Goal: Task Accomplishment & Management: Use online tool/utility

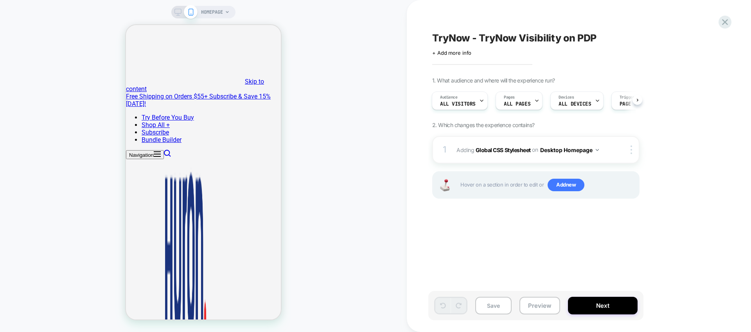
click at [176, 13] on icon at bounding box center [177, 12] width 7 height 7
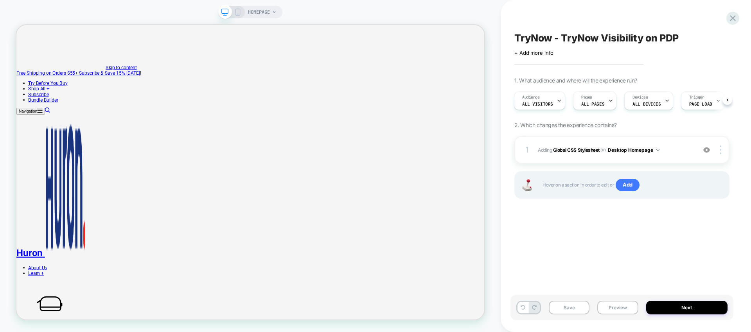
scroll to position [0, 1]
click at [659, 151] on button "Desktop Homepage" at bounding box center [634, 150] width 52 height 10
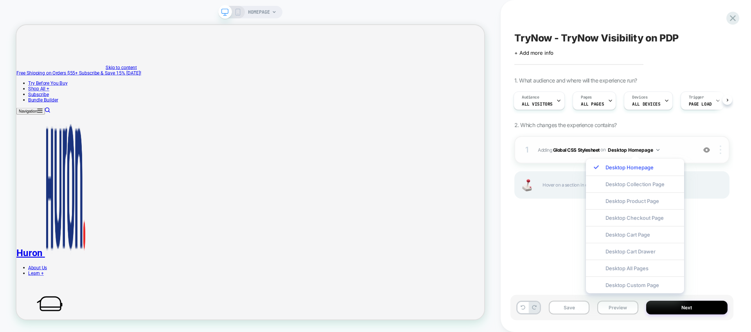
click at [722, 150] on div at bounding box center [721, 149] width 15 height 9
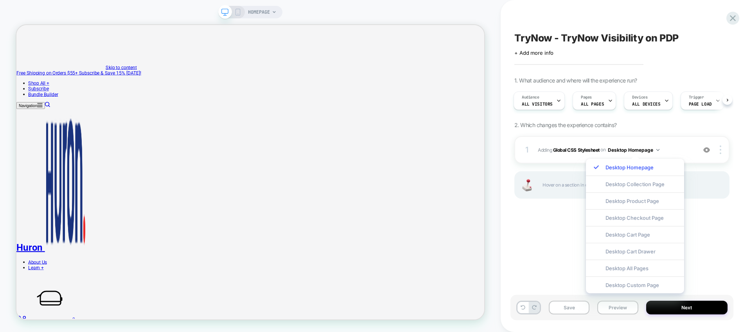
scroll to position [0, 0]
click at [731, 188] on div "TryNow - TryNow Visibility on PDP Click to edit experience details + Add more i…" at bounding box center [621, 166] width 223 height 316
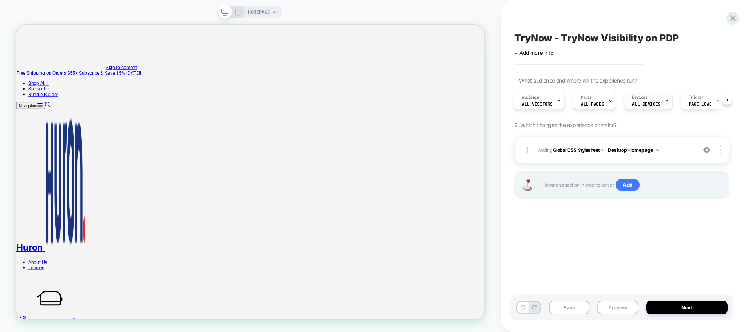
click at [634, 103] on span "ALL DEVICES" at bounding box center [646, 103] width 28 height 5
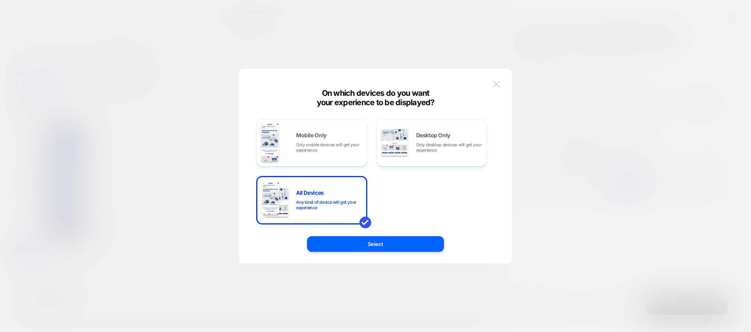
click at [496, 86] on img at bounding box center [496, 84] width 7 height 7
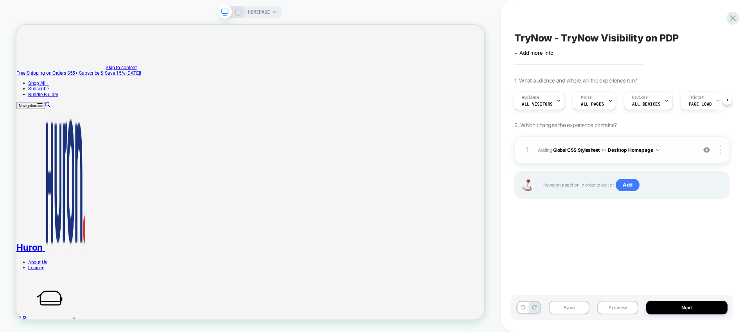
click at [623, 155] on div "1 Adding Global CSS Stylesheet on Desktop Homepage Add Before Add After Copy to…" at bounding box center [621, 149] width 215 height 27
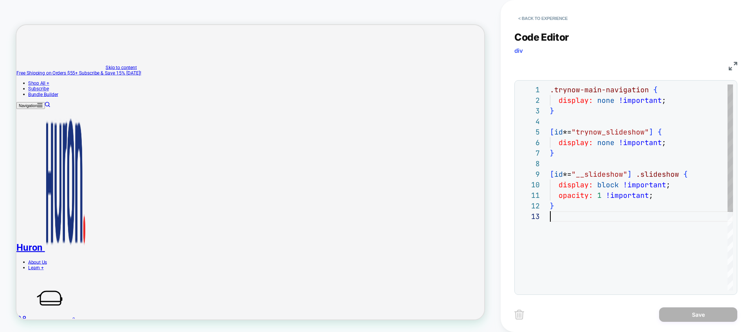
scroll to position [21, 0]
type textarea "**********"
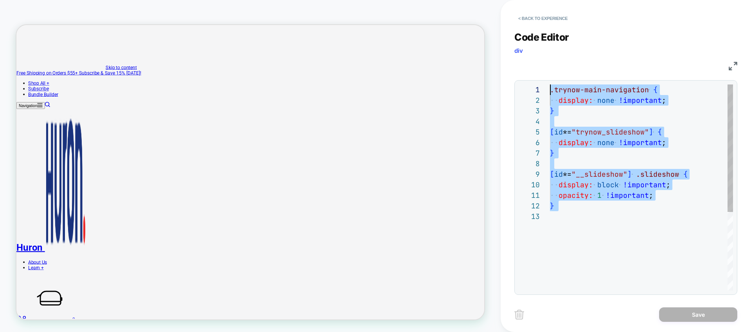
drag, startPoint x: 579, startPoint y: 223, endPoint x: 517, endPoint y: 68, distance: 166.8
click at [550, 84] on div ".trynow-main-navigation { display: none !important ; } [ id *= "trynow_slidesho…" at bounding box center [641, 250] width 183 height 333
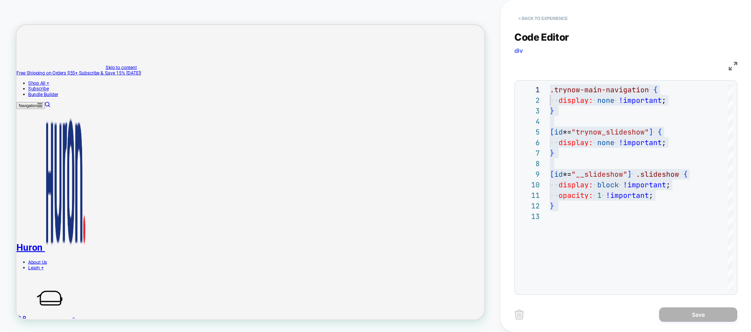
click at [518, 15] on button "< Back to experience" at bounding box center [542, 18] width 57 height 13
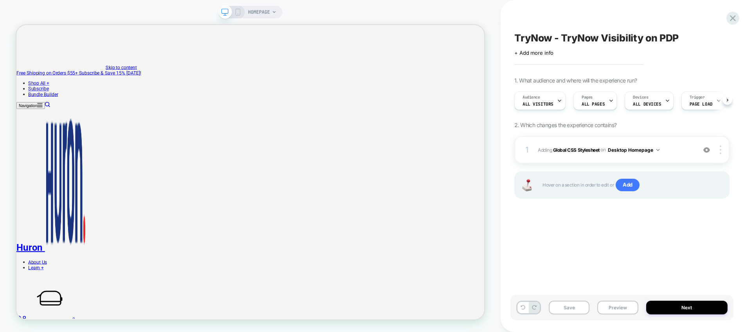
scroll to position [0, 0]
click at [633, 183] on span "Add" at bounding box center [628, 185] width 24 height 13
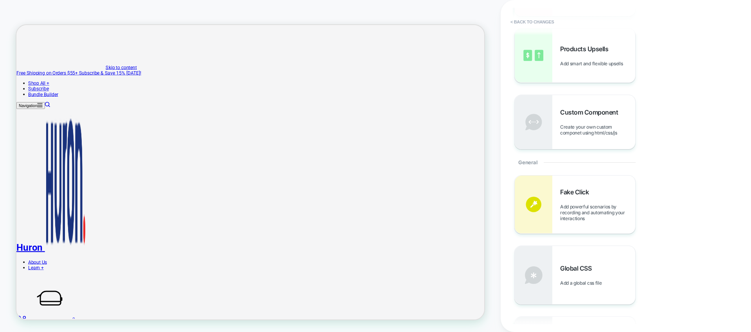
scroll to position [0, 0]
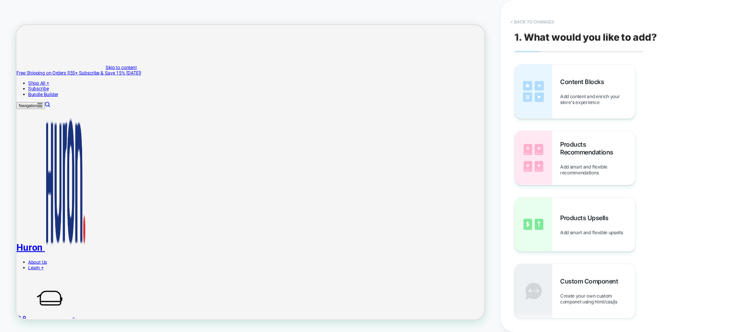
click at [514, 19] on button "< Back to changes" at bounding box center [533, 22] width 52 height 13
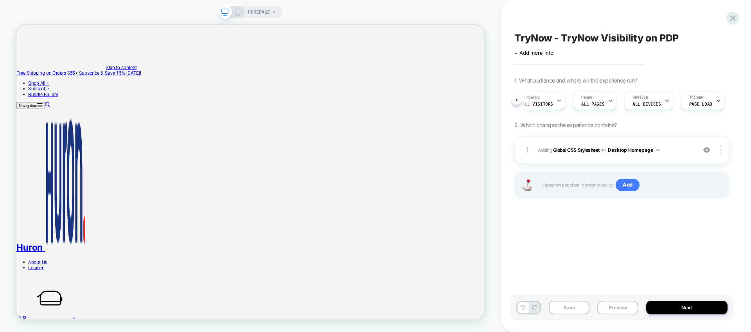
scroll to position [0, 5]
click at [726, 101] on div "Audience All Visitors Pages ALL PAGES Devices ALL DEVICES Trigger Page Load" at bounding box center [621, 101] width 215 height 26
click at [659, 149] on img at bounding box center [657, 150] width 3 height 2
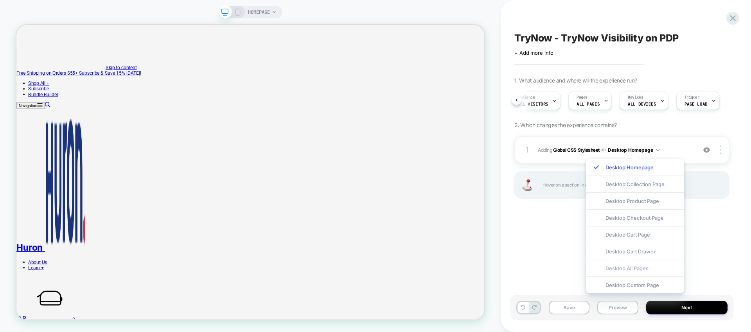
click at [647, 269] on div "Desktop All Pages" at bounding box center [635, 268] width 98 height 17
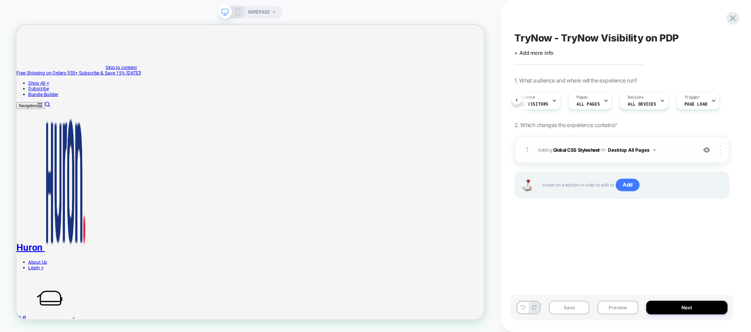
click at [720, 154] on img at bounding box center [721, 149] width 2 height 9
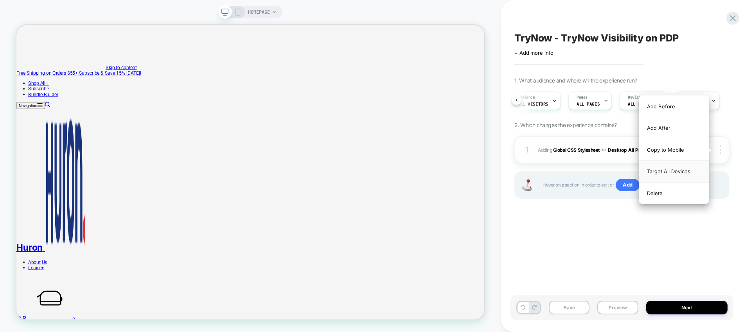
click at [675, 168] on div "Target All Devices" at bounding box center [674, 172] width 70 height 22
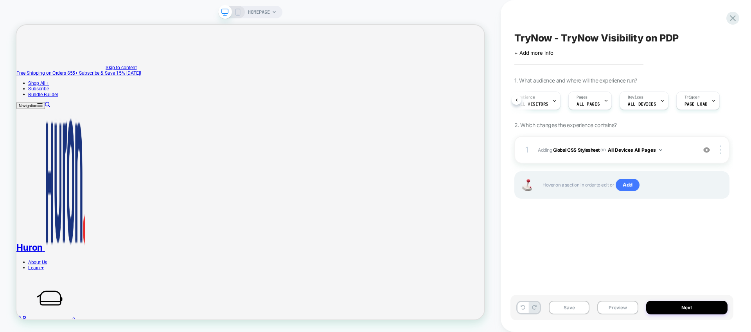
click at [235, 11] on icon at bounding box center [237, 12] width 7 height 7
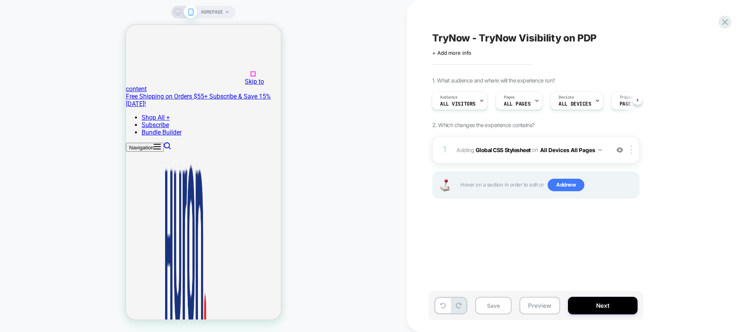
click at [595, 154] on button "All Devices All Pages" at bounding box center [570, 149] width 61 height 11
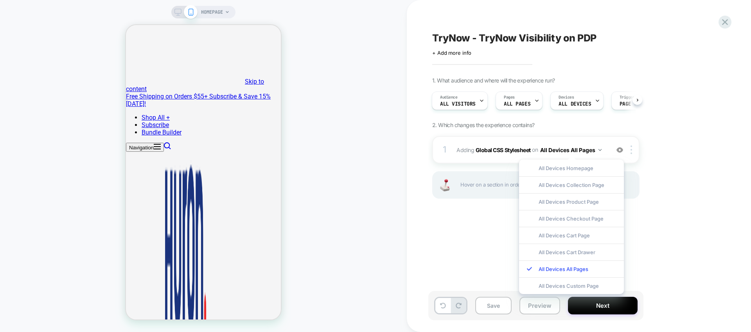
click at [658, 176] on div "1. What audience and where will the experience run? Audience All Visitors Pages…" at bounding box center [575, 147] width 286 height 141
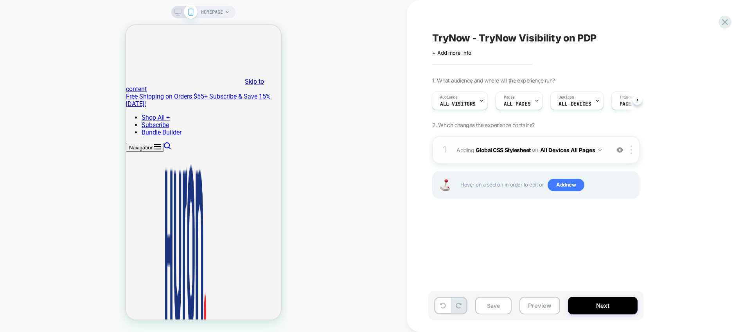
click at [444, 149] on div "1" at bounding box center [445, 150] width 8 height 16
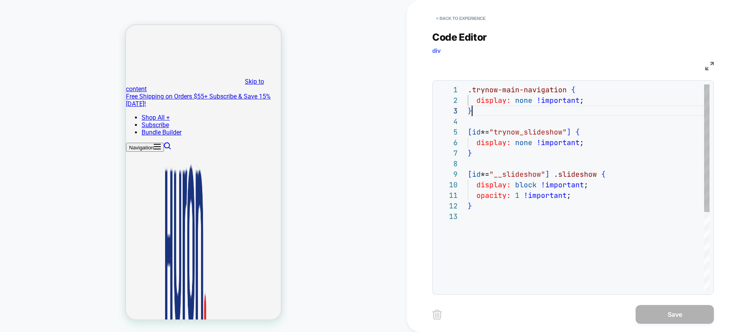
scroll to position [21, 4]
click at [490, 113] on div ".trynow-main-navigation { display: none !important ; } [ id *= "trynow_slidesho…" at bounding box center [589, 250] width 242 height 333
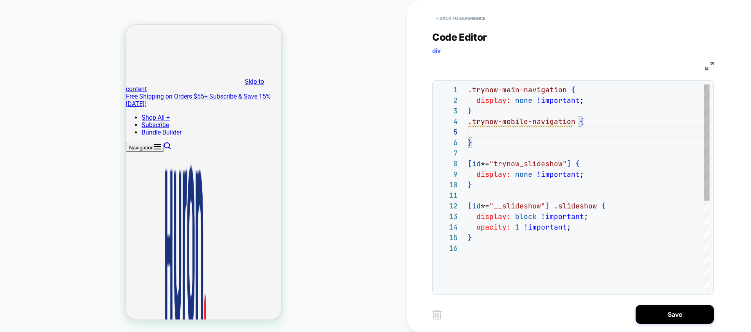
scroll to position [42, 114]
click at [480, 113] on div ".trynow-main-navigation { display: none !important ; } [ id *= "trynow_slidesho…" at bounding box center [589, 266] width 242 height 365
type textarea "**********"
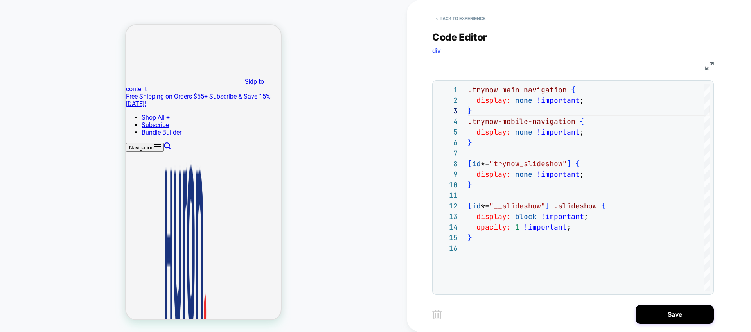
click at [673, 325] on div "**********" at bounding box center [578, 166] width 293 height 332
click at [672, 322] on button "Save" at bounding box center [675, 314] width 78 height 19
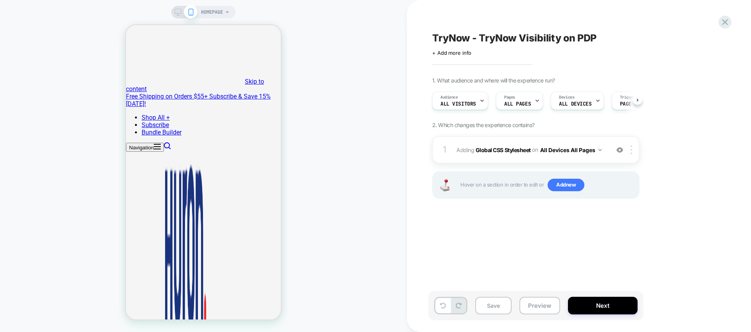
scroll to position [0, 0]
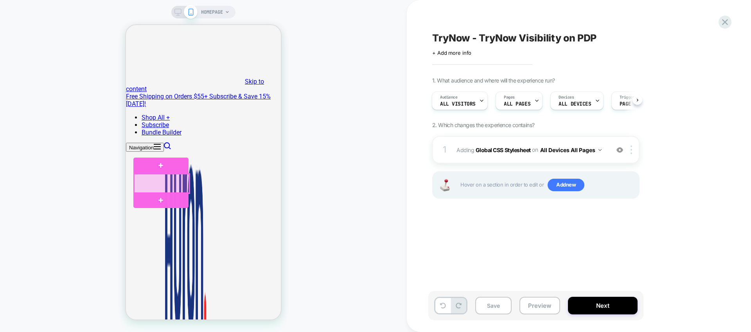
click at [154, 181] on div at bounding box center [161, 183] width 55 height 19
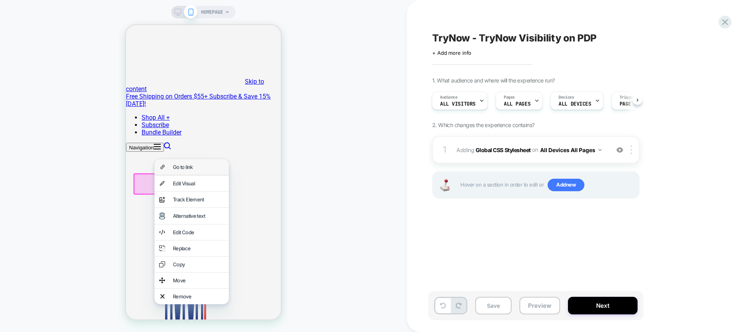
click at [169, 166] on div "Go to link" at bounding box center [191, 167] width 74 height 16
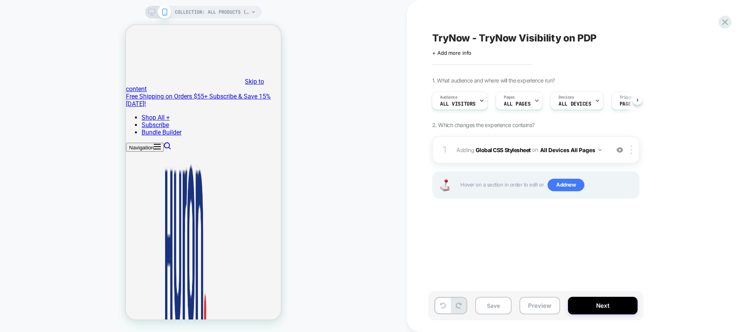
scroll to position [0, 1]
click at [150, 10] on icon at bounding box center [151, 12] width 7 height 7
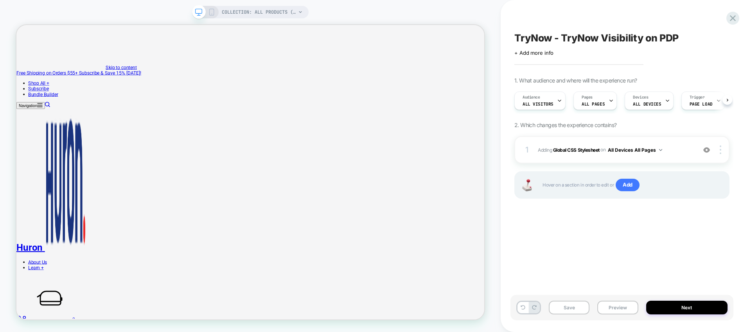
click at [305, 11] on div "COLLECTION: All Products (Category)" at bounding box center [250, 12] width 117 height 13
click at [300, 13] on icon at bounding box center [300, 12] width 3 height 2
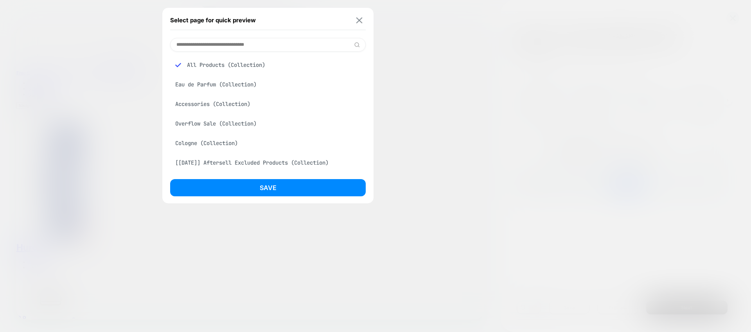
click at [359, 19] on img at bounding box center [359, 20] width 6 height 6
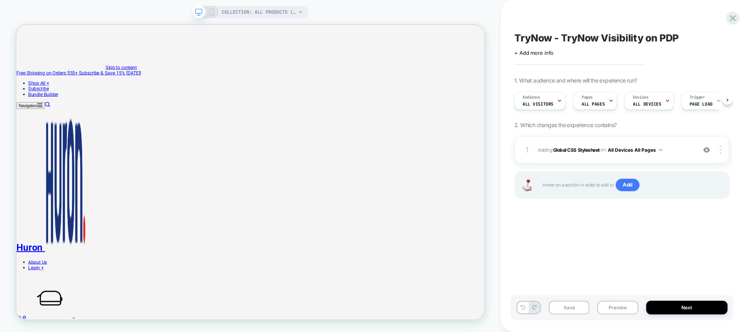
click at [214, 13] on icon at bounding box center [211, 12] width 7 height 7
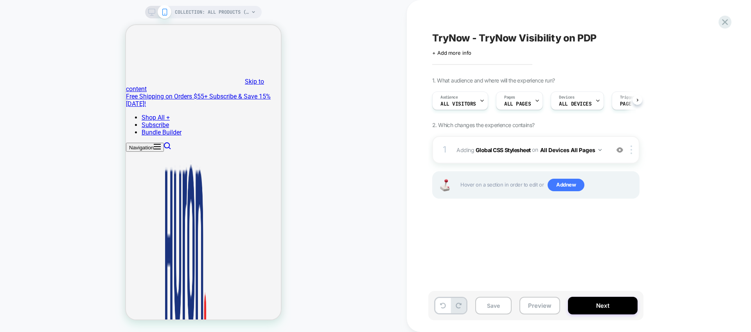
click at [152, 13] on icon at bounding box center [151, 12] width 7 height 7
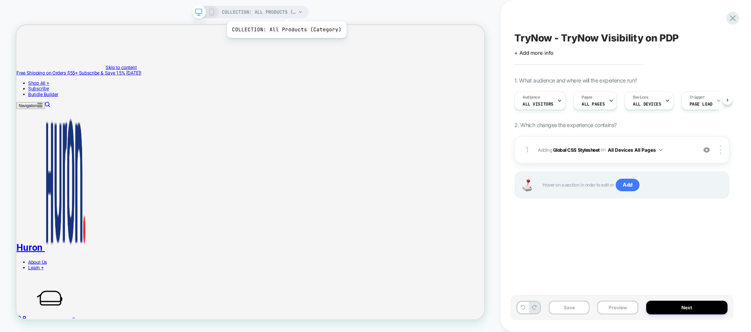
click at [286, 11] on span "COLLECTION: All Products (Category)" at bounding box center [259, 12] width 74 height 13
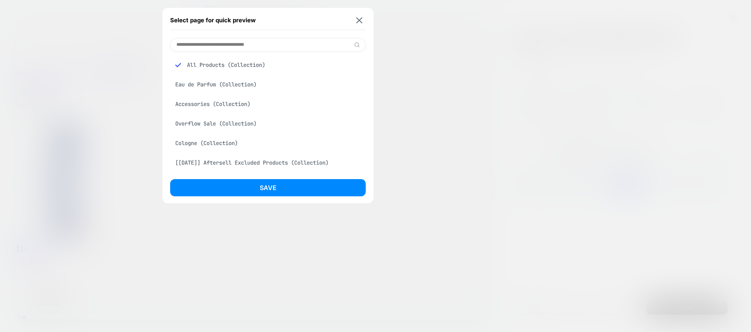
click at [221, 65] on div "All Products (Collection)" at bounding box center [268, 64] width 196 height 15
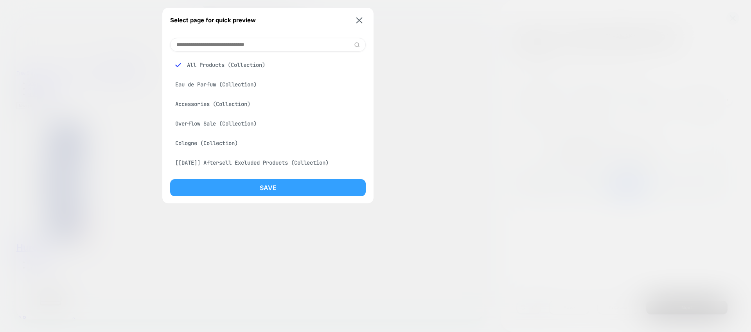
click at [265, 190] on button "Save" at bounding box center [268, 187] width 196 height 17
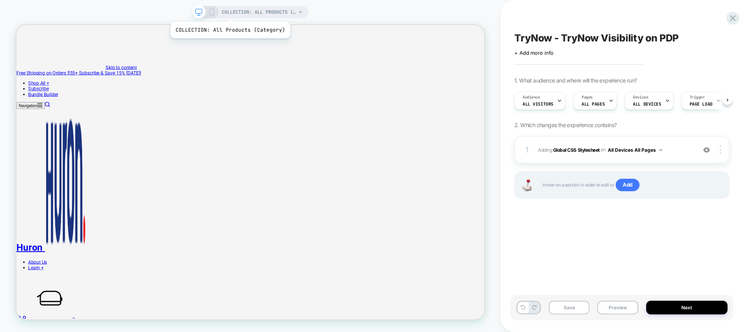
click at [230, 11] on span "COLLECTION: All Products (Category)" at bounding box center [259, 12] width 74 height 13
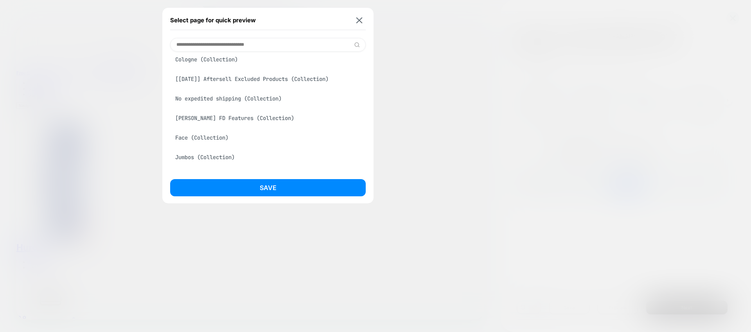
scroll to position [205, 0]
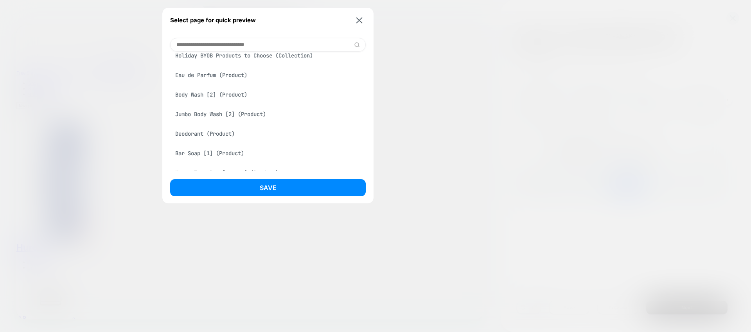
click at [243, 74] on div "Eau de Parfum (Product)" at bounding box center [268, 75] width 196 height 15
click at [236, 73] on div "Eau de Parfum (Product)" at bounding box center [268, 75] width 196 height 15
click at [237, 76] on div "Eau de Parfum (Product)" at bounding box center [268, 75] width 196 height 15
click at [360, 17] on img at bounding box center [359, 20] width 6 height 6
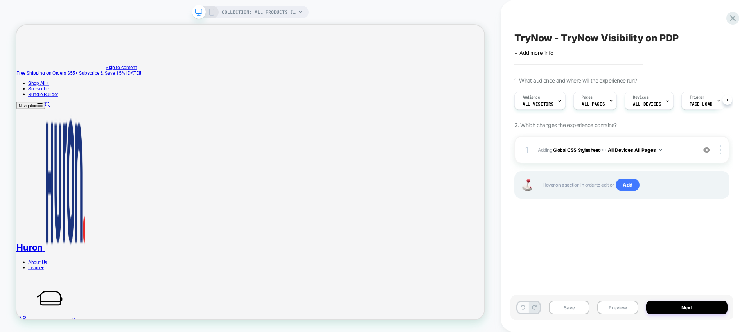
click at [525, 311] on button at bounding box center [522, 307] width 11 height 11
click at [532, 307] on icon at bounding box center [534, 307] width 5 height 5
click at [593, 155] on div "1 Adding Global CSS Stylesheet on All Devices All Pages Add Before Add After Ta…" at bounding box center [621, 149] width 215 height 27
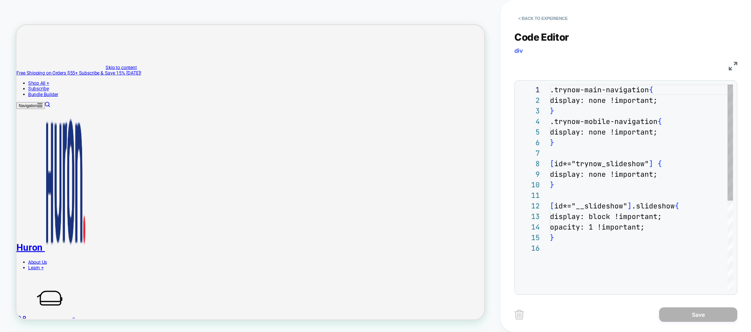
scroll to position [106, 0]
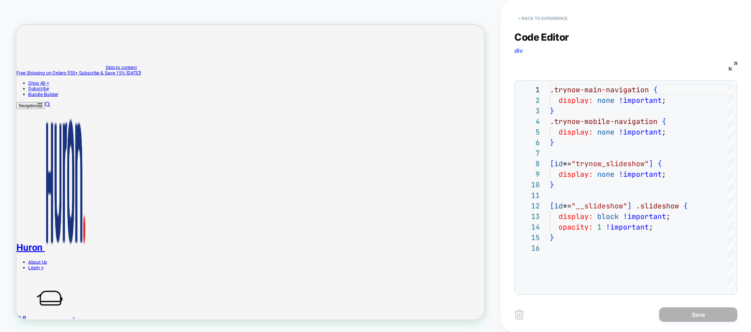
click at [524, 16] on button "< Back to experience" at bounding box center [542, 18] width 57 height 13
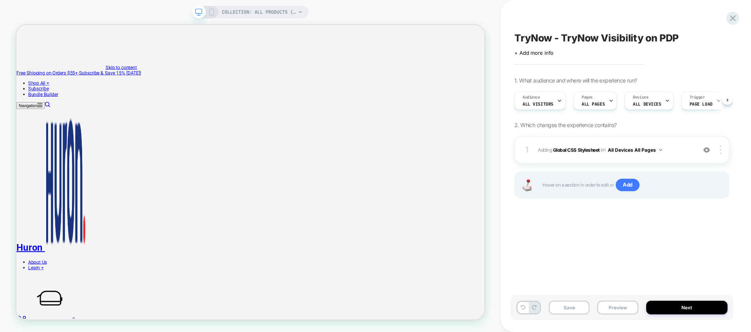
scroll to position [0, 0]
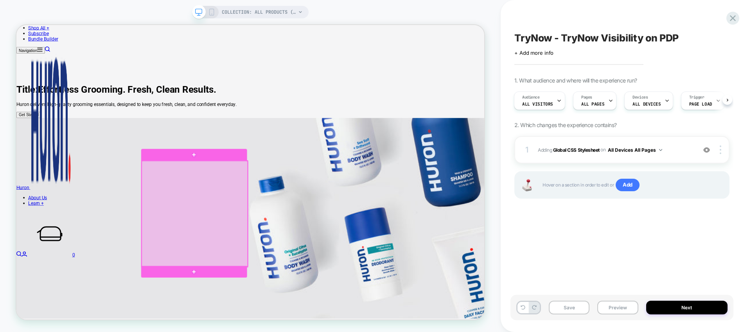
click at [279, 289] on div at bounding box center [253, 277] width 141 height 141
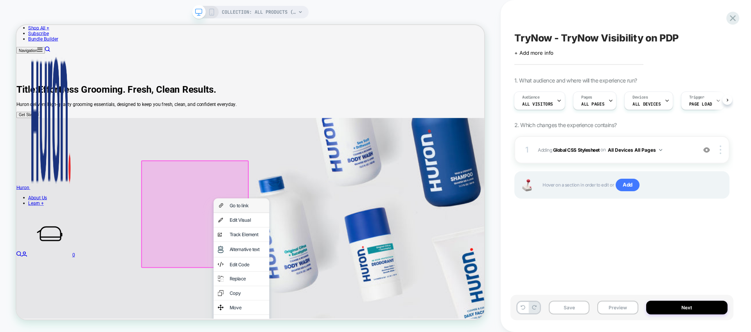
click at [323, 266] on div "Go to link" at bounding box center [324, 266] width 48 height 8
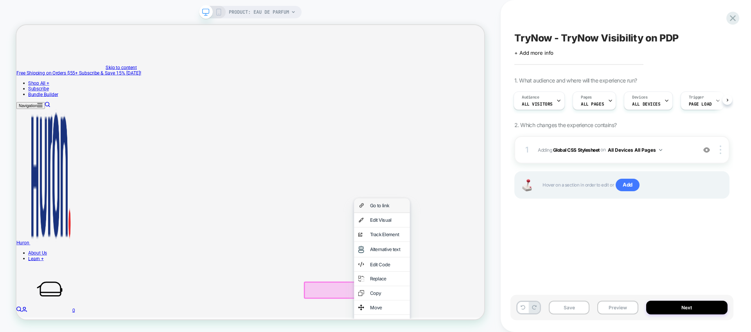
click at [501, 269] on div "Go to link" at bounding box center [512, 266] width 48 height 8
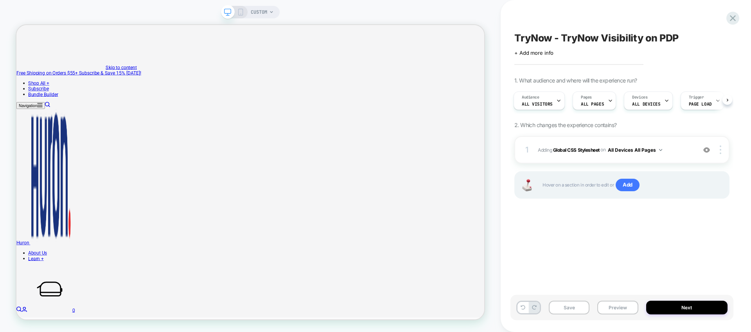
scroll to position [0, 1]
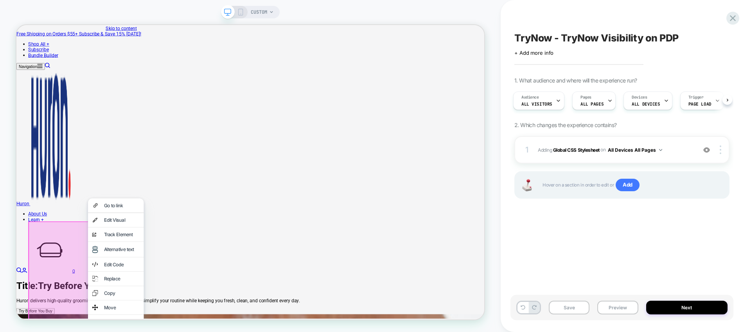
scroll to position [0, 0]
click at [156, 266] on div "Go to link" at bounding box center [157, 266] width 48 height 8
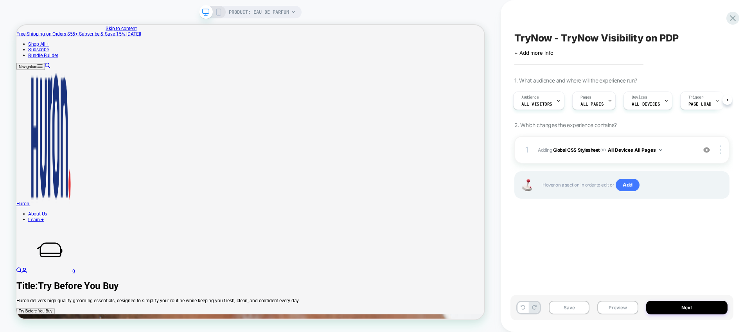
scroll to position [0, 2]
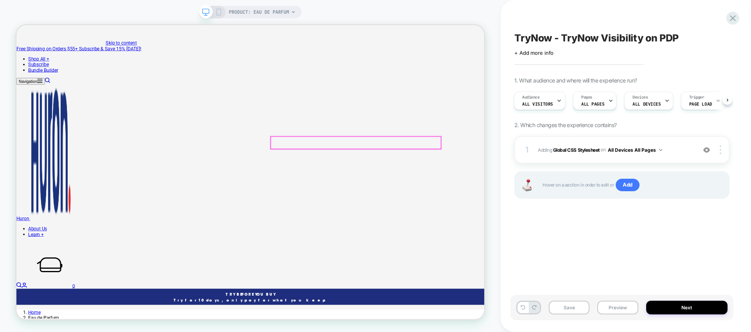
scroll to position [70, 0]
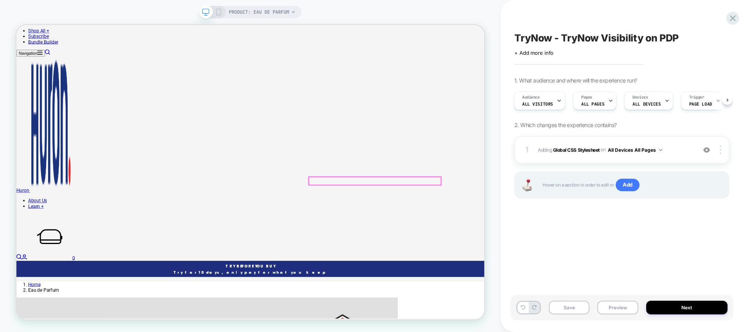
click at [605, 304] on button "Preview" at bounding box center [617, 308] width 41 height 14
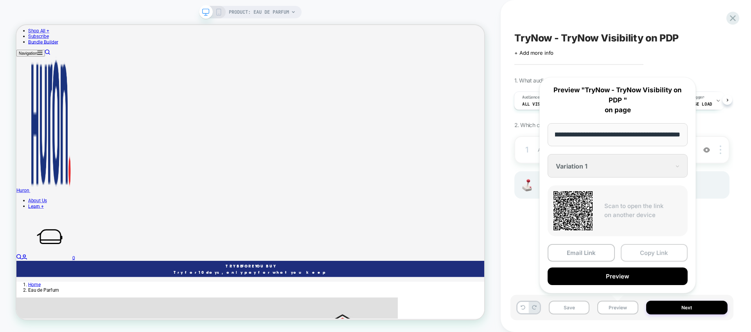
scroll to position [0, 0]
click at [637, 250] on button "Copy Link" at bounding box center [654, 253] width 67 height 18
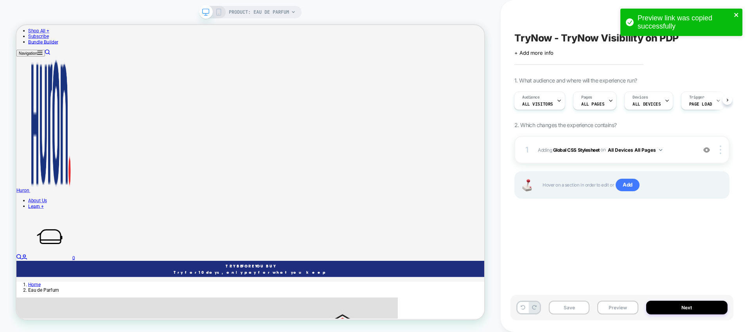
click at [738, 16] on icon "close" at bounding box center [736, 15] width 5 height 6
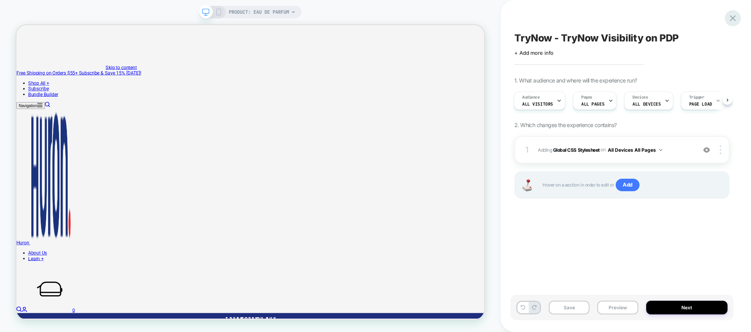
click at [733, 17] on icon at bounding box center [733, 18] width 6 height 6
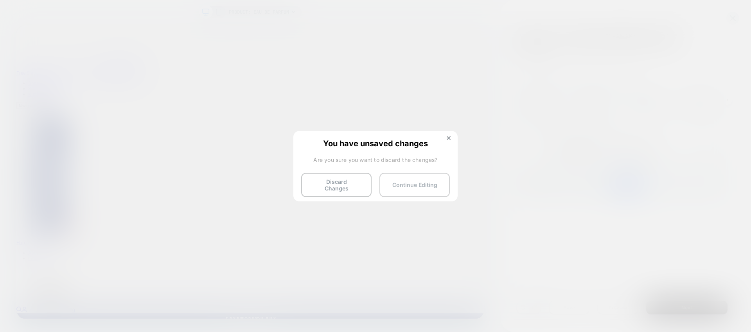
click at [416, 181] on button "Continue Editing" at bounding box center [414, 185] width 70 height 24
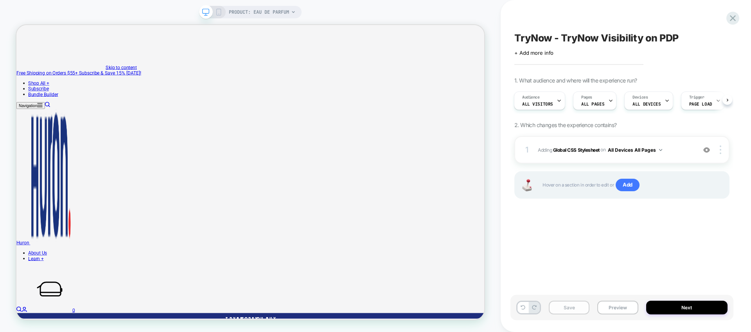
click at [572, 307] on button "Save" at bounding box center [569, 308] width 41 height 14
click at [737, 17] on icon at bounding box center [732, 18] width 11 height 11
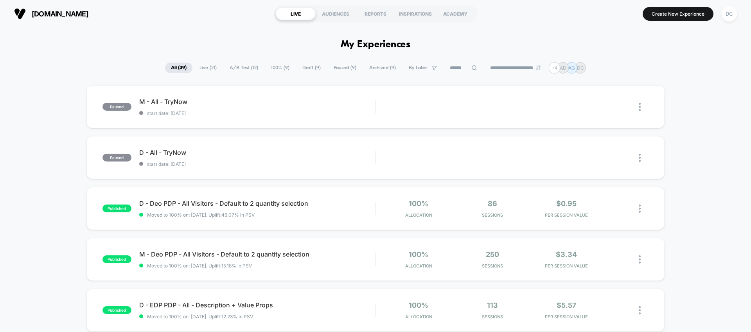
click at [205, 68] on span "Live ( 21 )" at bounding box center [208, 68] width 29 height 11
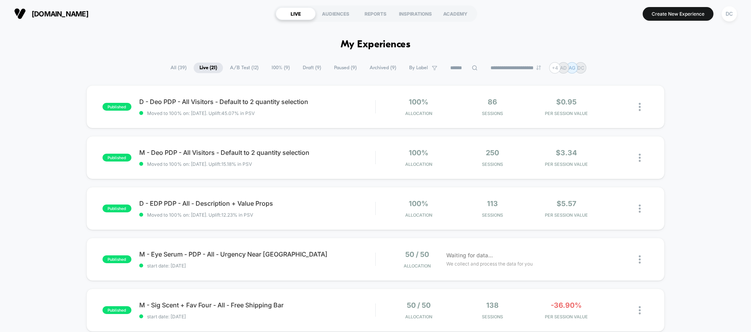
click at [170, 71] on span "All ( 39 )" at bounding box center [179, 68] width 28 height 11
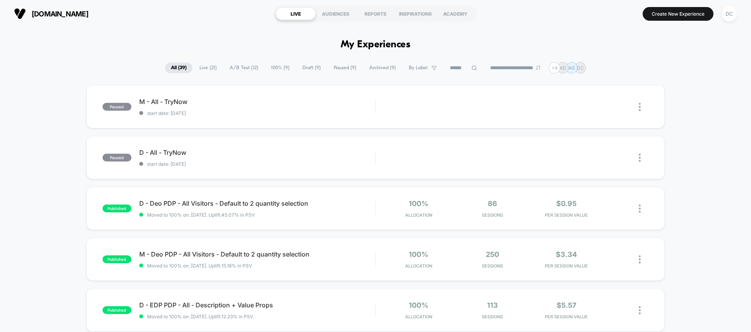
click at [230, 66] on span "A/B Test ( 12 )" at bounding box center [244, 68] width 40 height 11
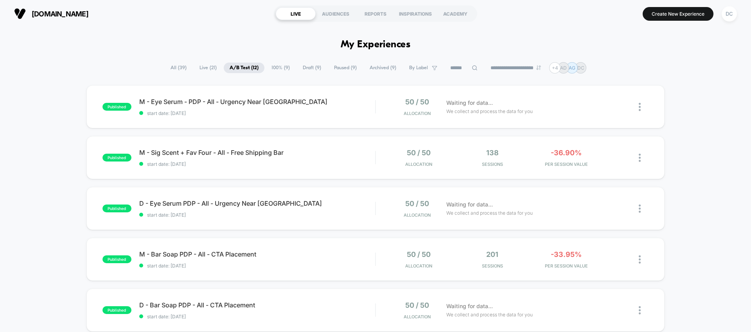
click at [172, 69] on span "All ( 39 )" at bounding box center [179, 68] width 28 height 11
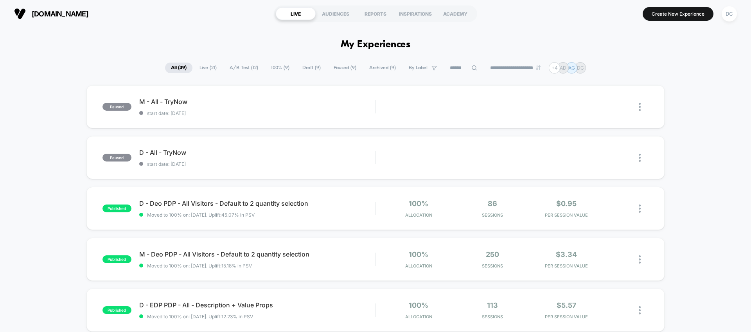
click at [313, 67] on span "Draft ( 9 )" at bounding box center [311, 68] width 30 height 11
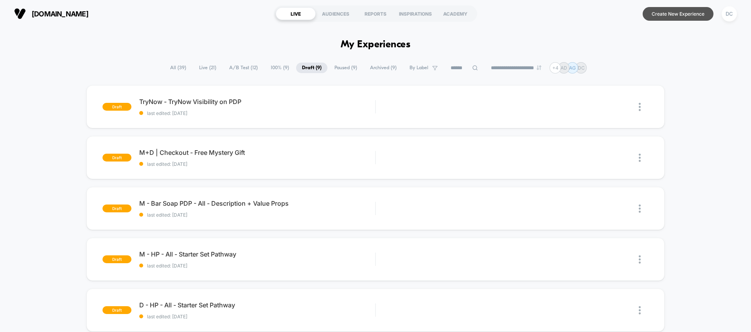
click at [682, 16] on button "Create New Experience" at bounding box center [678, 14] width 71 height 14
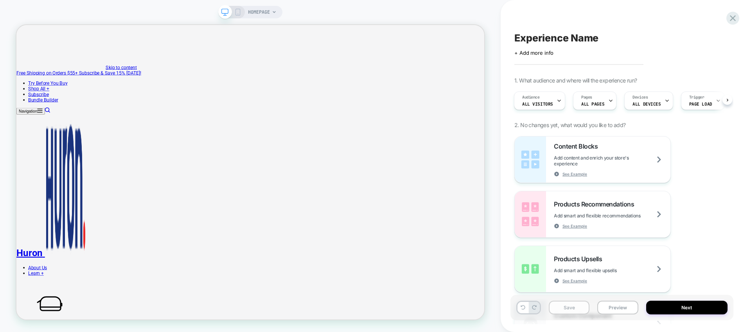
click at [567, 311] on button "Save" at bounding box center [569, 308] width 41 height 14
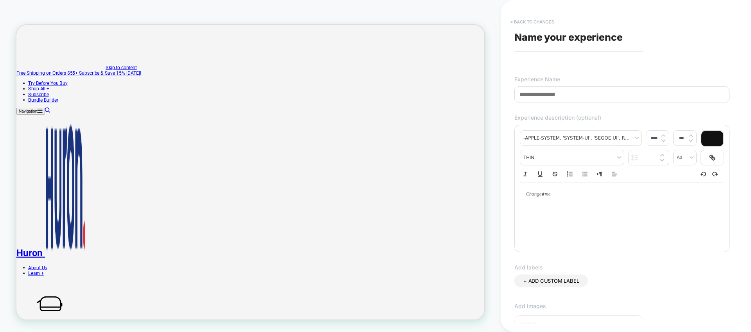
click at [515, 24] on button "< Back to changes" at bounding box center [533, 22] width 52 height 13
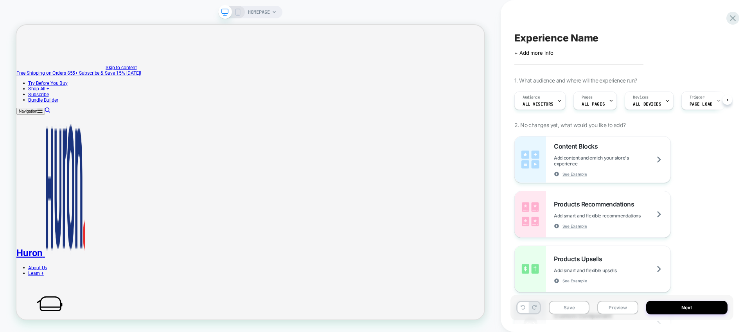
scroll to position [0, 0]
click at [529, 40] on span "Experience Name" at bounding box center [556, 38] width 84 height 12
type textarea "**********"
click at [575, 305] on button "Save" at bounding box center [569, 308] width 41 height 14
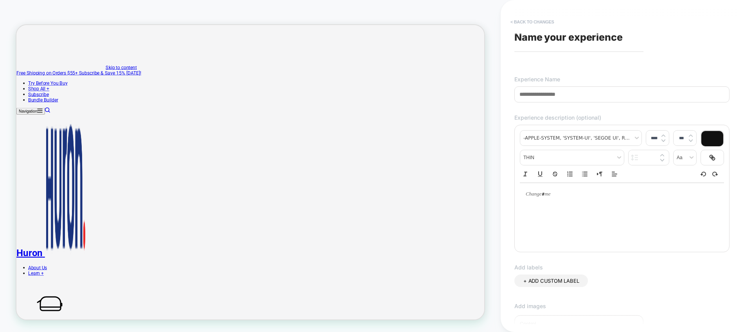
click at [512, 20] on button "< Back to changes" at bounding box center [533, 22] width 52 height 13
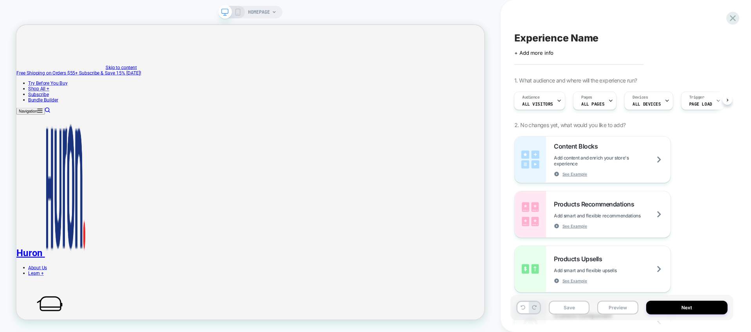
click at [546, 41] on span "Experience Name" at bounding box center [556, 38] width 84 height 12
type textarea "**********"
click at [710, 37] on icon at bounding box center [713, 38] width 10 height 10
click at [570, 310] on button "Save" at bounding box center [569, 308] width 41 height 14
click at [735, 17] on icon at bounding box center [732, 18] width 11 height 11
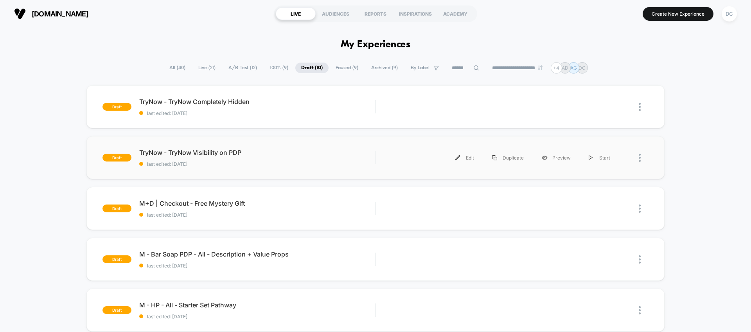
click at [279, 170] on div "draft TryNow - TryNow Visibility on PDP last edited: [DATE] Edit Duplicate Prev…" at bounding box center [375, 157] width 578 height 43
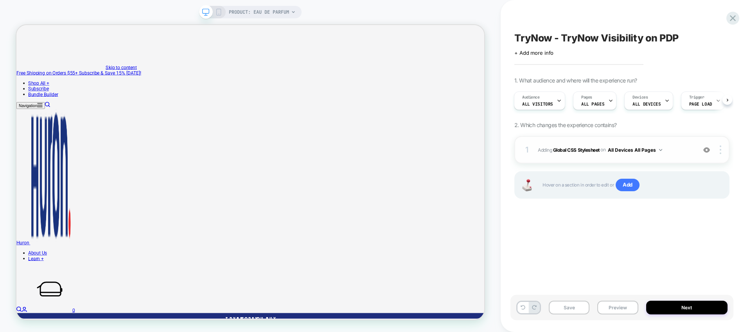
click at [649, 156] on div "1 Adding Global CSS Stylesheet on All Devices All Pages Add Before Add After Ta…" at bounding box center [621, 149] width 215 height 27
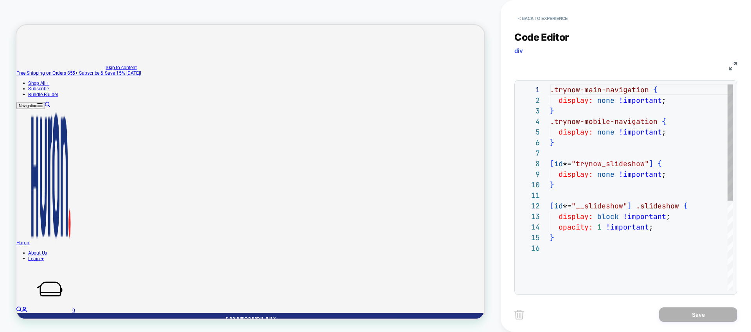
scroll to position [42, 4]
type textarea "**********"
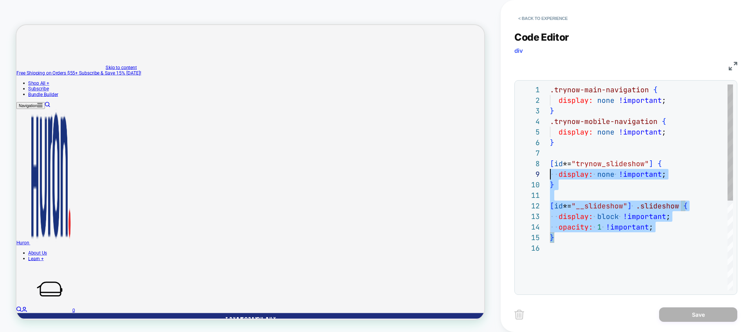
scroll to position [0, 0]
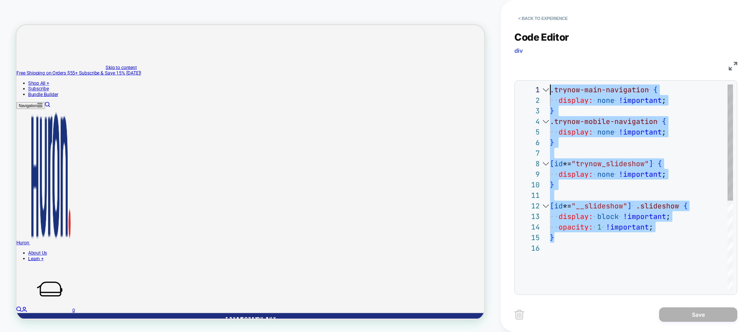
drag, startPoint x: 564, startPoint y: 241, endPoint x: 524, endPoint y: 85, distance: 160.7
click at [550, 86] on div ".trynow-main-navigation { display: none !important ; } .trynow-mobile-navigatio…" at bounding box center [641, 266] width 183 height 365
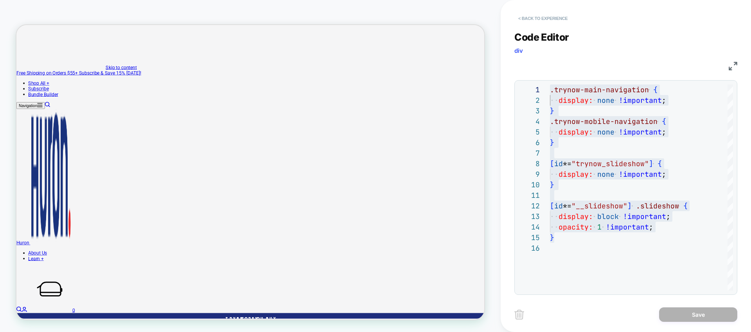
click at [520, 21] on button "< Back to experience" at bounding box center [542, 18] width 57 height 13
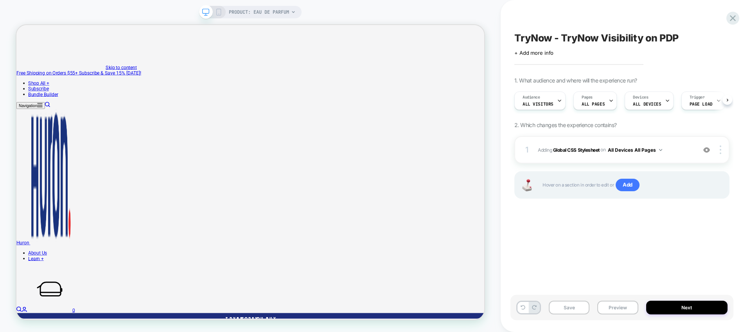
scroll to position [0, 0]
click at [734, 19] on icon at bounding box center [733, 18] width 6 height 6
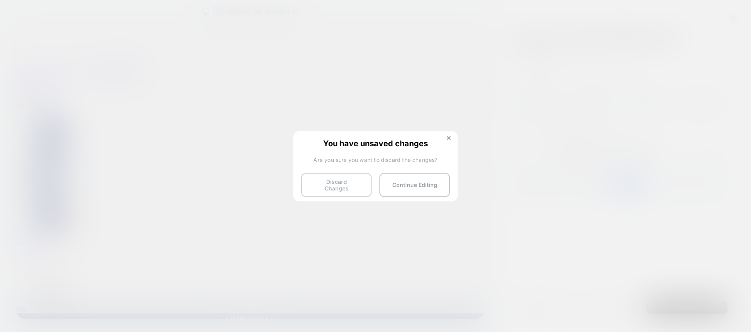
click at [359, 177] on button "Discard Changes" at bounding box center [336, 185] width 70 height 24
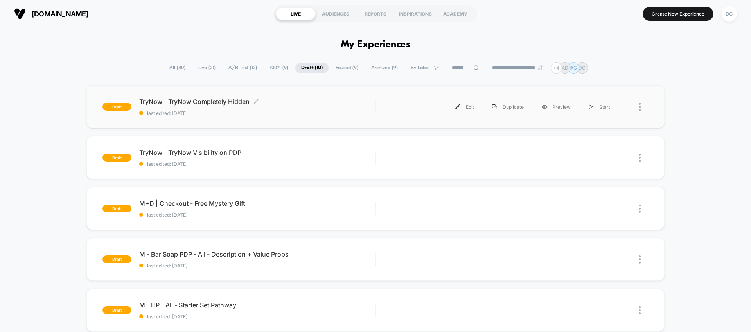
click at [275, 98] on span "TryNow - TryNow Completely Hidden Click to edit experience details" at bounding box center [257, 102] width 236 height 8
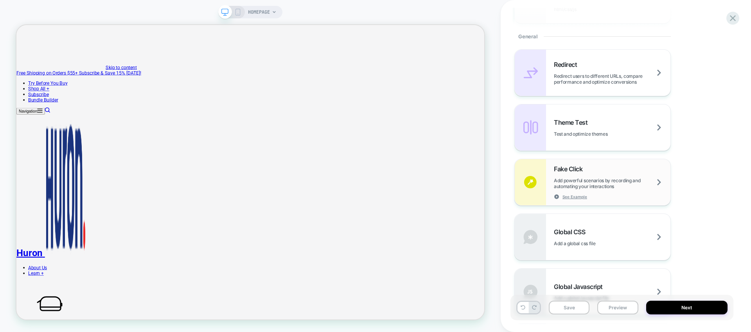
scroll to position [476, 0]
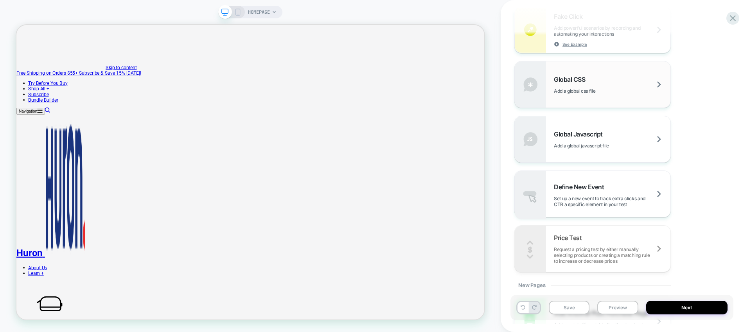
click at [599, 79] on div "Global CSS Add a global css file" at bounding box center [612, 84] width 117 height 18
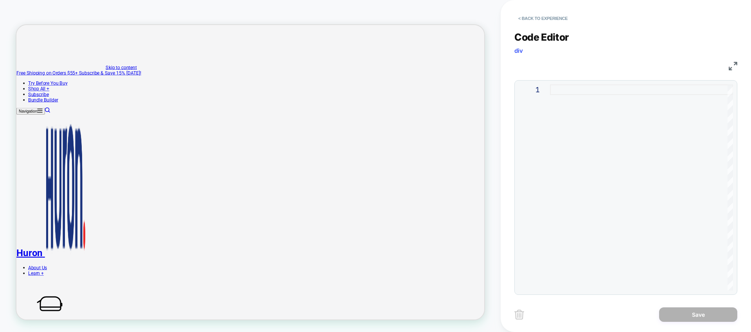
click at [594, 107] on div at bounding box center [641, 187] width 183 height 206
type textarea "**********"
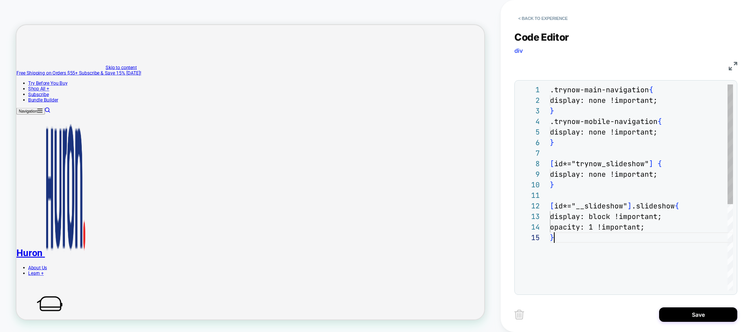
scroll to position [42, 4]
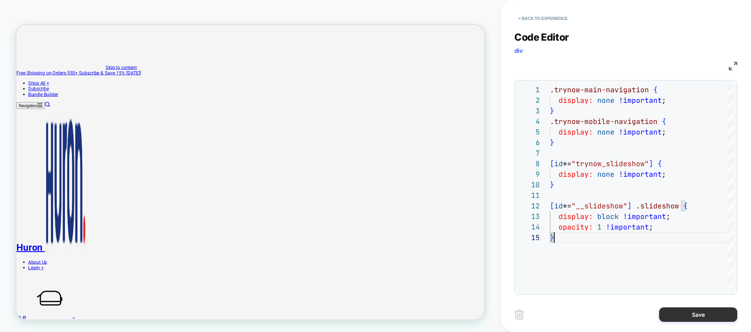
click at [693, 319] on button "Save" at bounding box center [698, 314] width 78 height 14
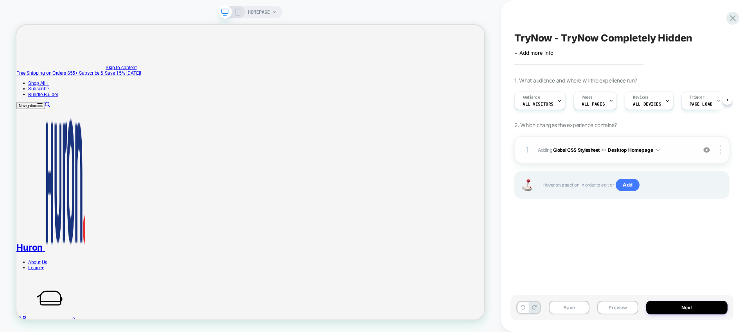
scroll to position [0, 0]
click at [722, 148] on div at bounding box center [721, 149] width 15 height 9
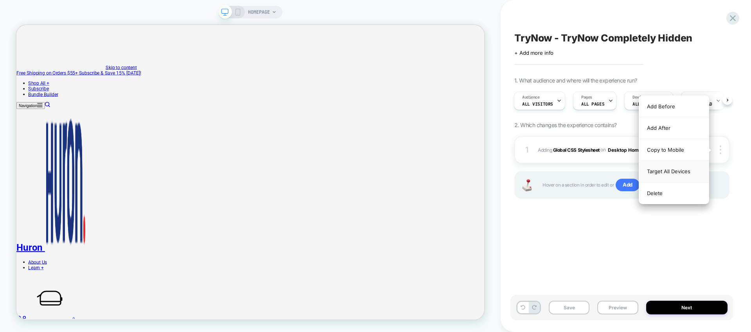
click at [660, 173] on div "Target All Devices" at bounding box center [674, 172] width 70 height 22
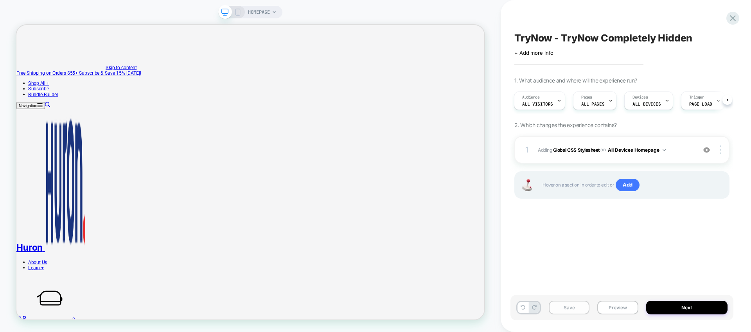
click at [579, 305] on button "Save" at bounding box center [569, 308] width 41 height 14
click at [257, 11] on span "HOMEPAGE" at bounding box center [259, 12] width 22 height 13
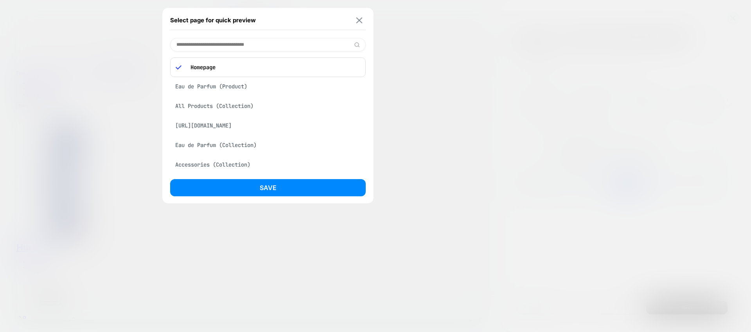
click at [361, 21] on img at bounding box center [359, 20] width 6 height 6
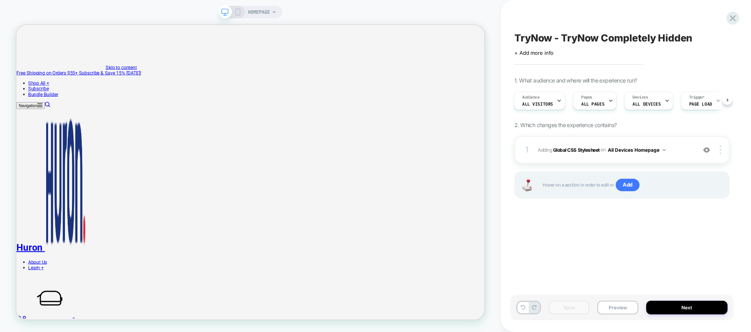
click at [272, 10] on icon at bounding box center [274, 12] width 5 height 5
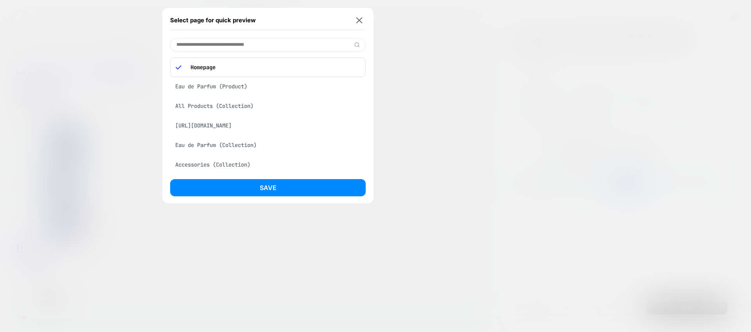
click at [200, 89] on div "Eau de Parfum (Product)" at bounding box center [268, 86] width 196 height 15
click at [359, 21] on img at bounding box center [359, 20] width 6 height 6
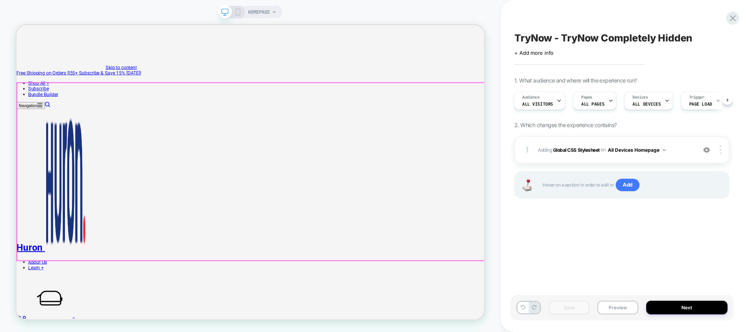
scroll to position [2, 0]
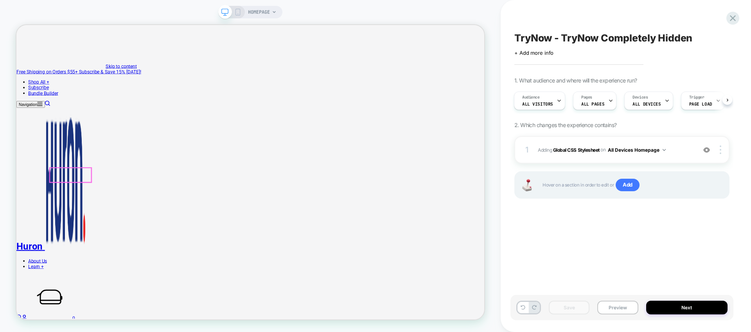
click at [77, 226] on div at bounding box center [88, 225] width 55 height 19
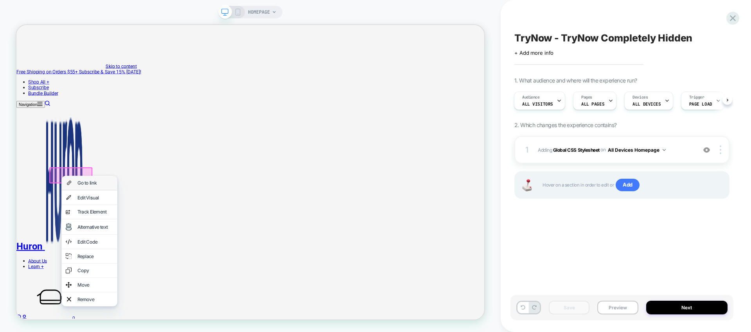
click at [100, 238] on div "Go to link" at bounding box center [122, 236] width 48 height 8
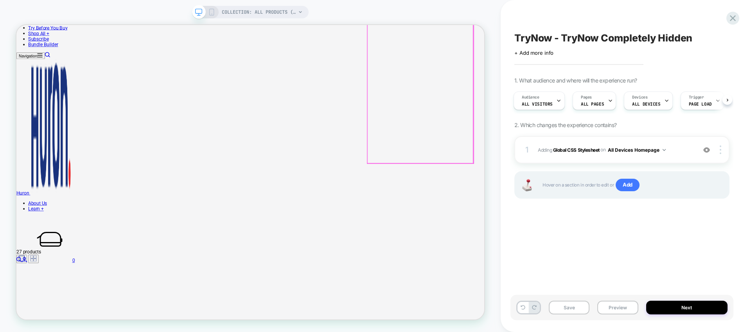
scroll to position [572, 0]
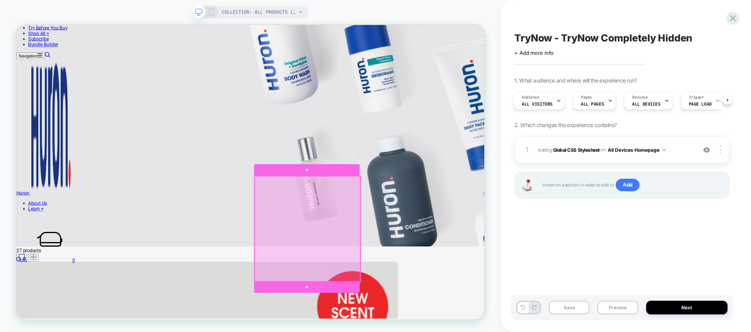
click at [417, 271] on div at bounding box center [404, 296] width 141 height 141
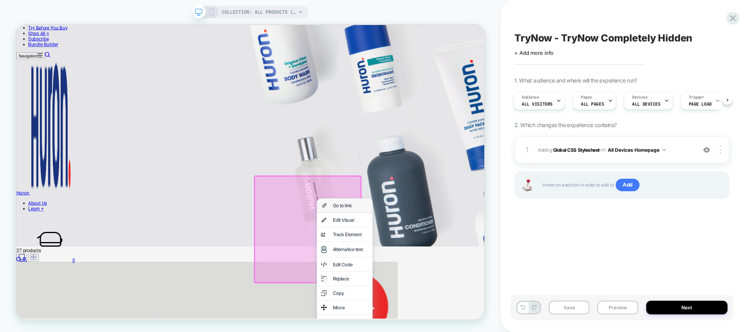
click at [454, 269] on div "Go to link" at bounding box center [462, 266] width 48 height 8
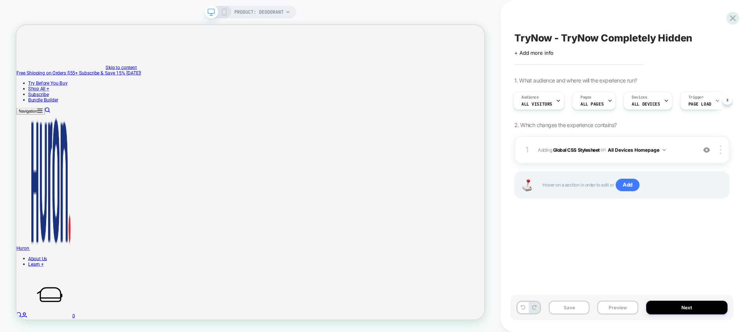
scroll to position [0, 0]
click at [621, 184] on span "Add" at bounding box center [628, 185] width 24 height 13
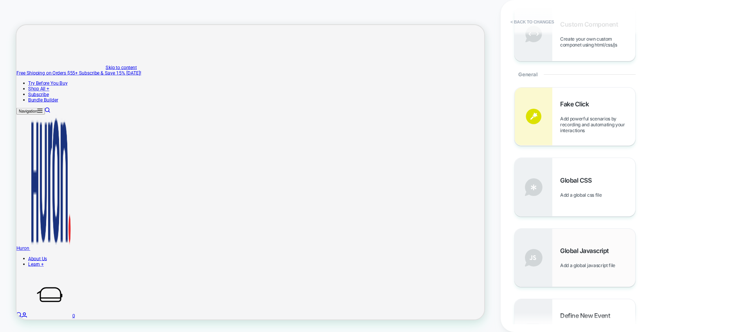
scroll to position [257, 0]
click at [587, 235] on div "Global Javascript Add a global javascript file" at bounding box center [575, 257] width 120 height 58
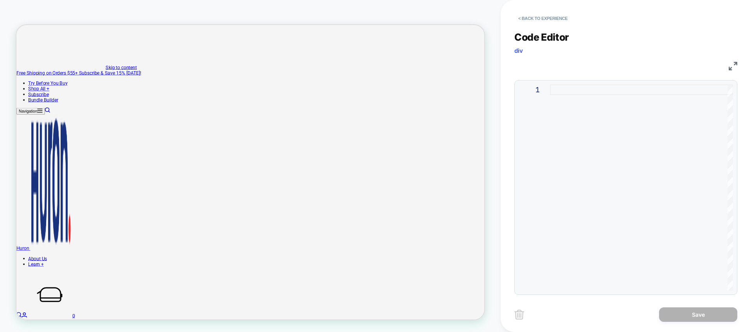
click at [625, 114] on div at bounding box center [641, 187] width 183 height 206
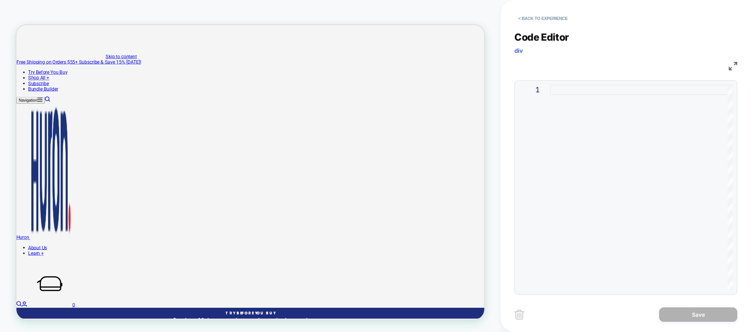
click at [569, 100] on div at bounding box center [641, 187] width 183 height 206
click at [596, 85] on div at bounding box center [641, 187] width 183 height 206
type textarea "**********"
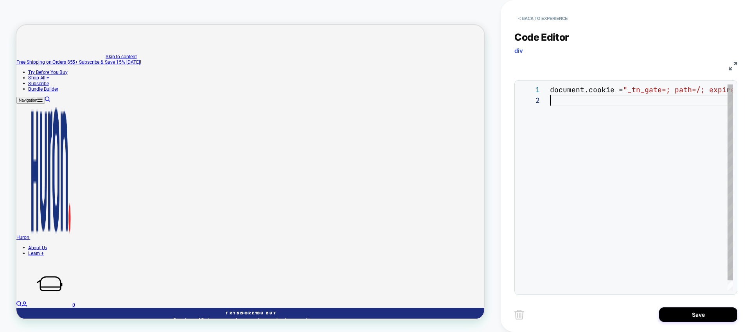
scroll to position [11, 0]
click at [690, 313] on button "Save" at bounding box center [698, 314] width 78 height 14
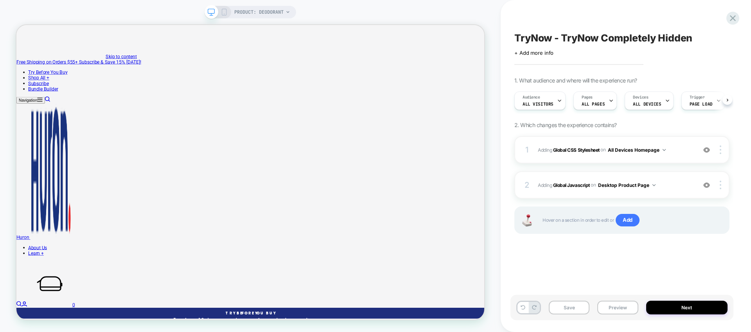
scroll to position [0, 0]
click at [557, 310] on button "Save" at bounding box center [569, 308] width 41 height 14
click at [608, 307] on button "Preview" at bounding box center [617, 308] width 41 height 14
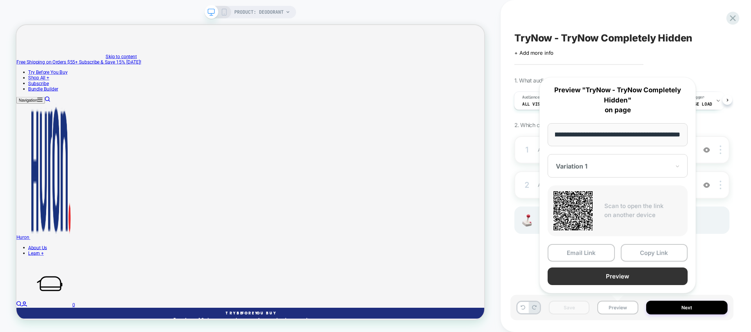
scroll to position [0, 0]
click at [621, 279] on button "Preview" at bounding box center [618, 277] width 140 height 18
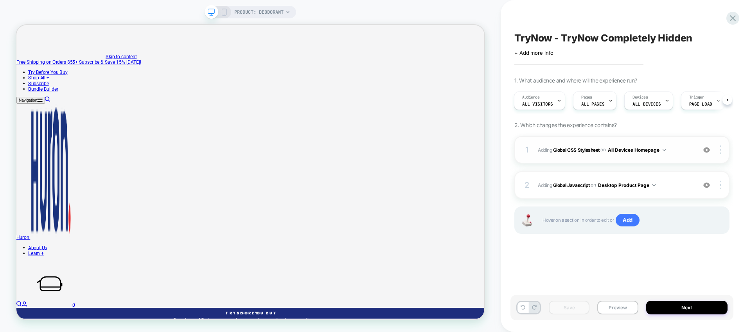
click at [585, 154] on div "1 Adding Global CSS Stylesheet on All Devices Homepage Target Desktop Delete" at bounding box center [621, 149] width 215 height 27
click at [686, 150] on span "Adding Global CSS Stylesheet on All Devices Homepage" at bounding box center [615, 150] width 154 height 10
click at [722, 150] on div at bounding box center [721, 149] width 15 height 9
click at [530, 160] on div "1 Adding Global CSS Stylesheet on All Devices Homepage Target Desktop Delete" at bounding box center [621, 149] width 215 height 27
click at [537, 159] on div "1 Adding Global CSS Stylesheet on All Devices Homepage Target Desktop Delete" at bounding box center [621, 149] width 215 height 27
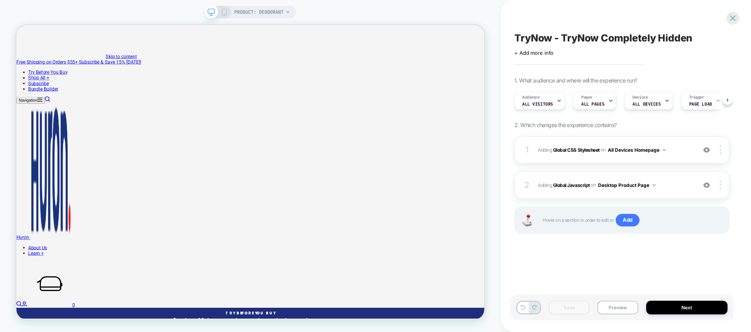
click at [643, 268] on div "TryNow - TryNow Completely Hidden Click to edit experience details + Add more i…" at bounding box center [621, 166] width 223 height 316
click at [582, 141] on div "1 Adding Global CSS Stylesheet on All Devices Homepage Target Desktop Delete" at bounding box center [621, 149] width 215 height 27
click at [655, 183] on button "Desktop Product Page" at bounding box center [626, 185] width 57 height 10
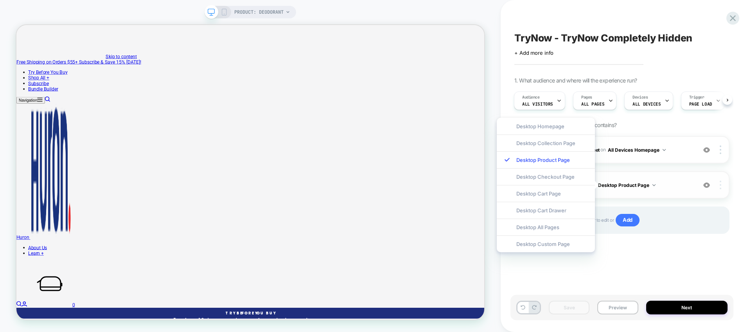
click at [722, 186] on div at bounding box center [721, 185] width 15 height 9
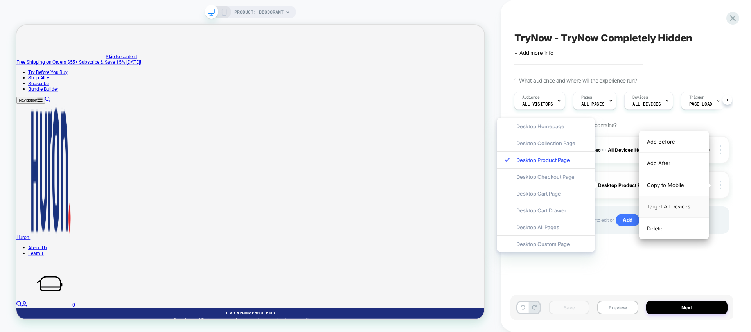
click at [674, 207] on div "Target All Devices" at bounding box center [674, 207] width 70 height 22
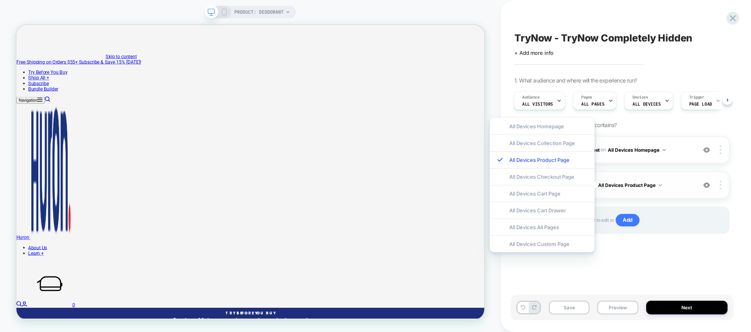
click at [662, 185] on img at bounding box center [660, 185] width 3 height 2
click at [560, 230] on div "All Devices All Pages" at bounding box center [542, 227] width 105 height 17
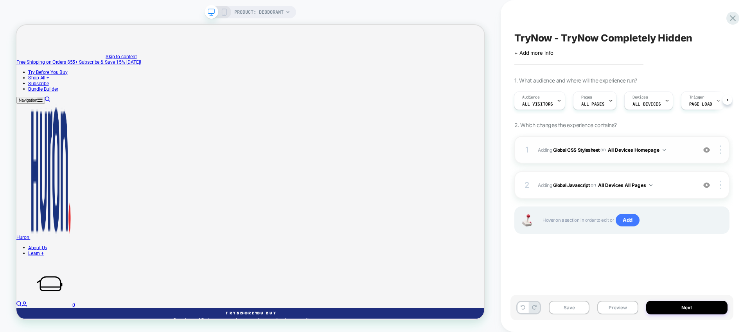
click at [665, 149] on img at bounding box center [664, 150] width 3 height 2
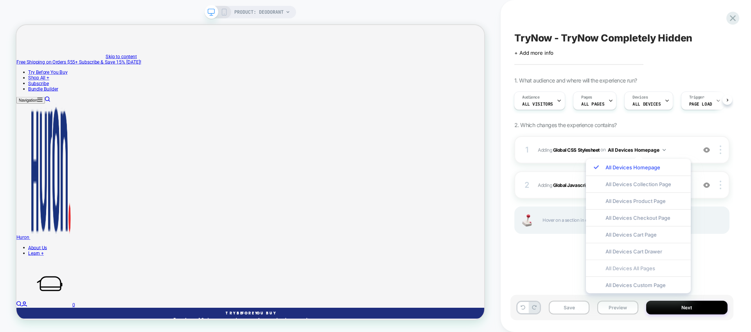
click at [654, 271] on div "All Devices All Pages" at bounding box center [638, 268] width 105 height 17
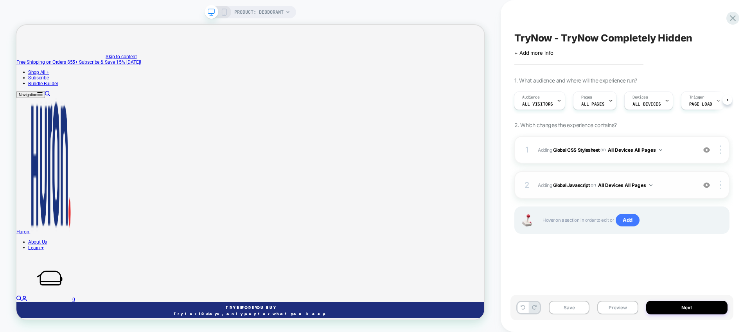
click at [542, 178] on div "2 Adding Global Javascript on All Devices All Pages Add Before Add After Target…" at bounding box center [621, 184] width 215 height 27
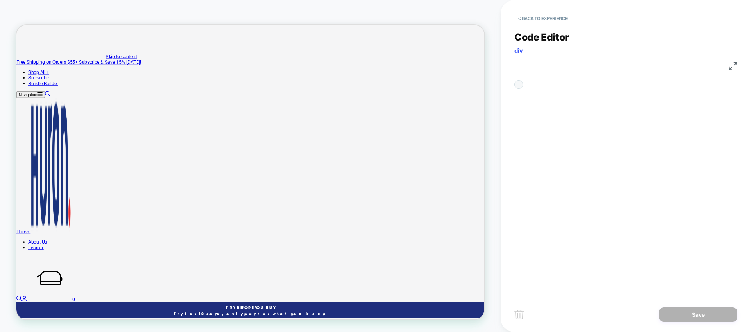
scroll to position [11, 0]
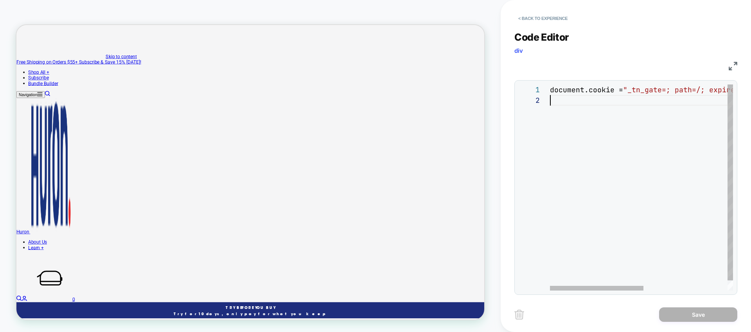
click at [603, 104] on div "document.cookie = "_tn_gate=; path=/; expires=[DATE] 00:00 :00 GMT" ;" at bounding box center [724, 192] width 348 height 217
type textarea "**********"
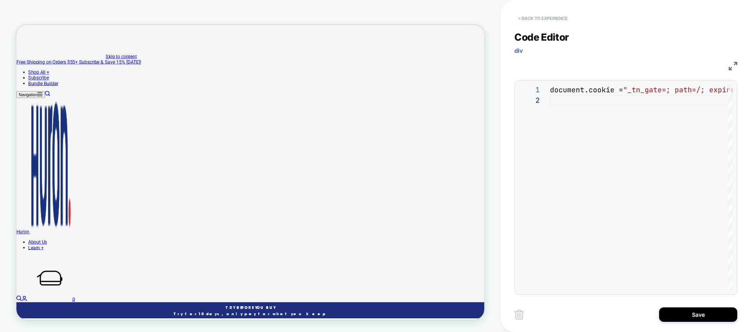
click at [521, 19] on button "< Back to experience" at bounding box center [542, 18] width 57 height 13
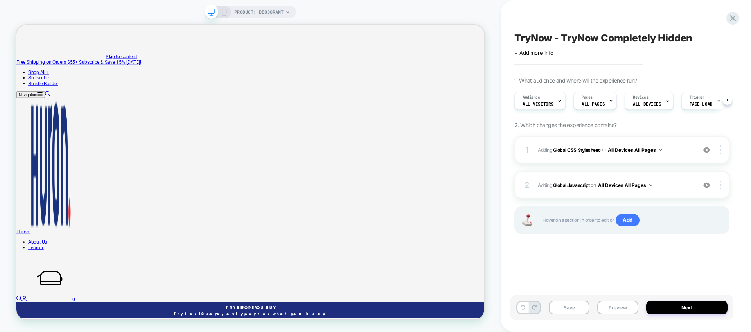
scroll to position [0, 0]
click at [535, 144] on div "1 Adding Global CSS Stylesheet on All Devices All Pages Add Before Add After Ta…" at bounding box center [621, 149] width 215 height 27
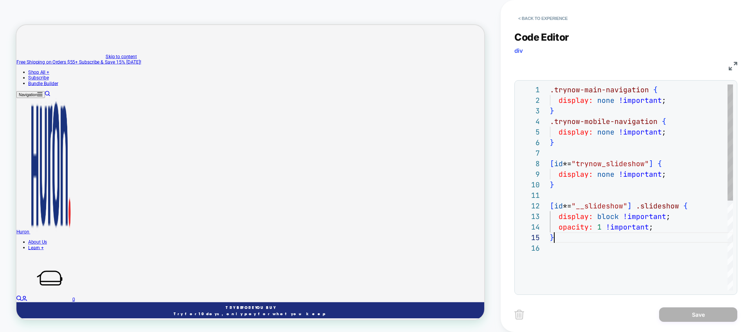
scroll to position [42, 4]
click at [567, 240] on div ".trynow-main-navigation { display: none !important ; } .trynow-mobile-navigatio…" at bounding box center [641, 266] width 183 height 365
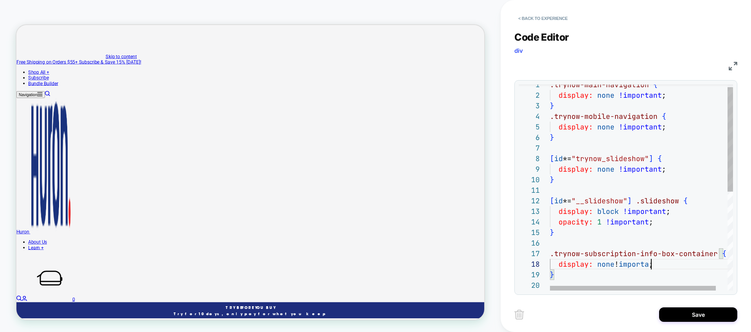
scroll to position [74, 110]
type textarea "**********"
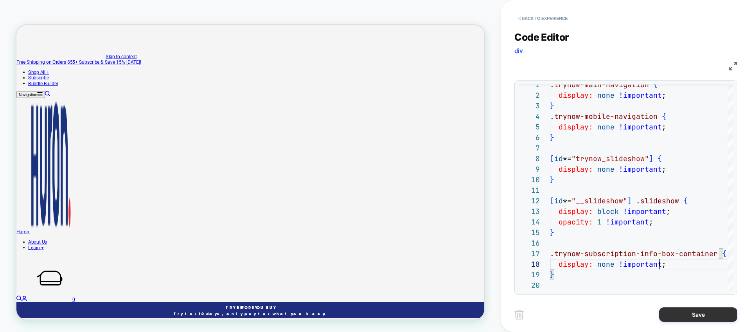
click at [682, 317] on button "Save" at bounding box center [698, 314] width 78 height 14
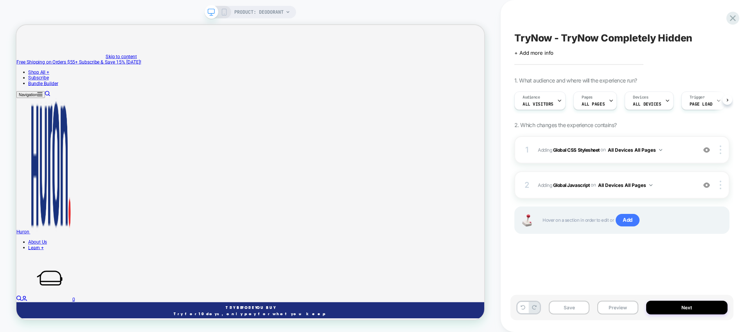
scroll to position [0, 0]
click at [575, 309] on button "Save" at bounding box center [569, 308] width 41 height 14
click at [613, 310] on button "Preview" at bounding box center [617, 308] width 41 height 14
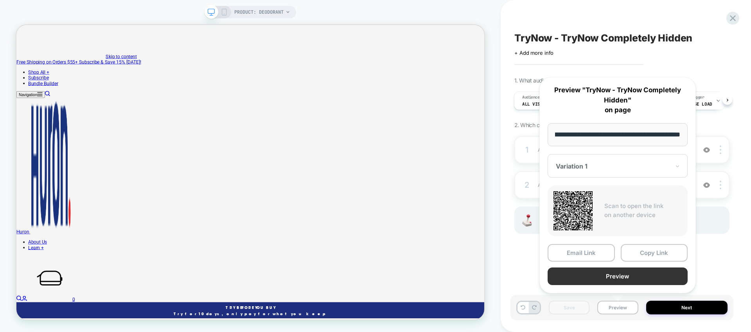
scroll to position [0, 0]
click at [611, 282] on button "Preview" at bounding box center [618, 277] width 140 height 18
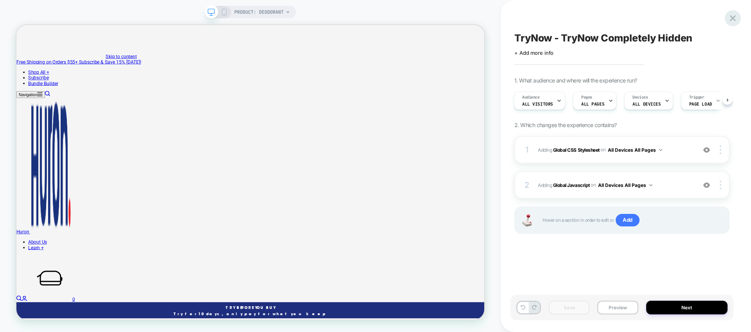
click at [739, 18] on div at bounding box center [733, 18] width 16 height 16
